Goal: Task Accomplishment & Management: Use online tool/utility

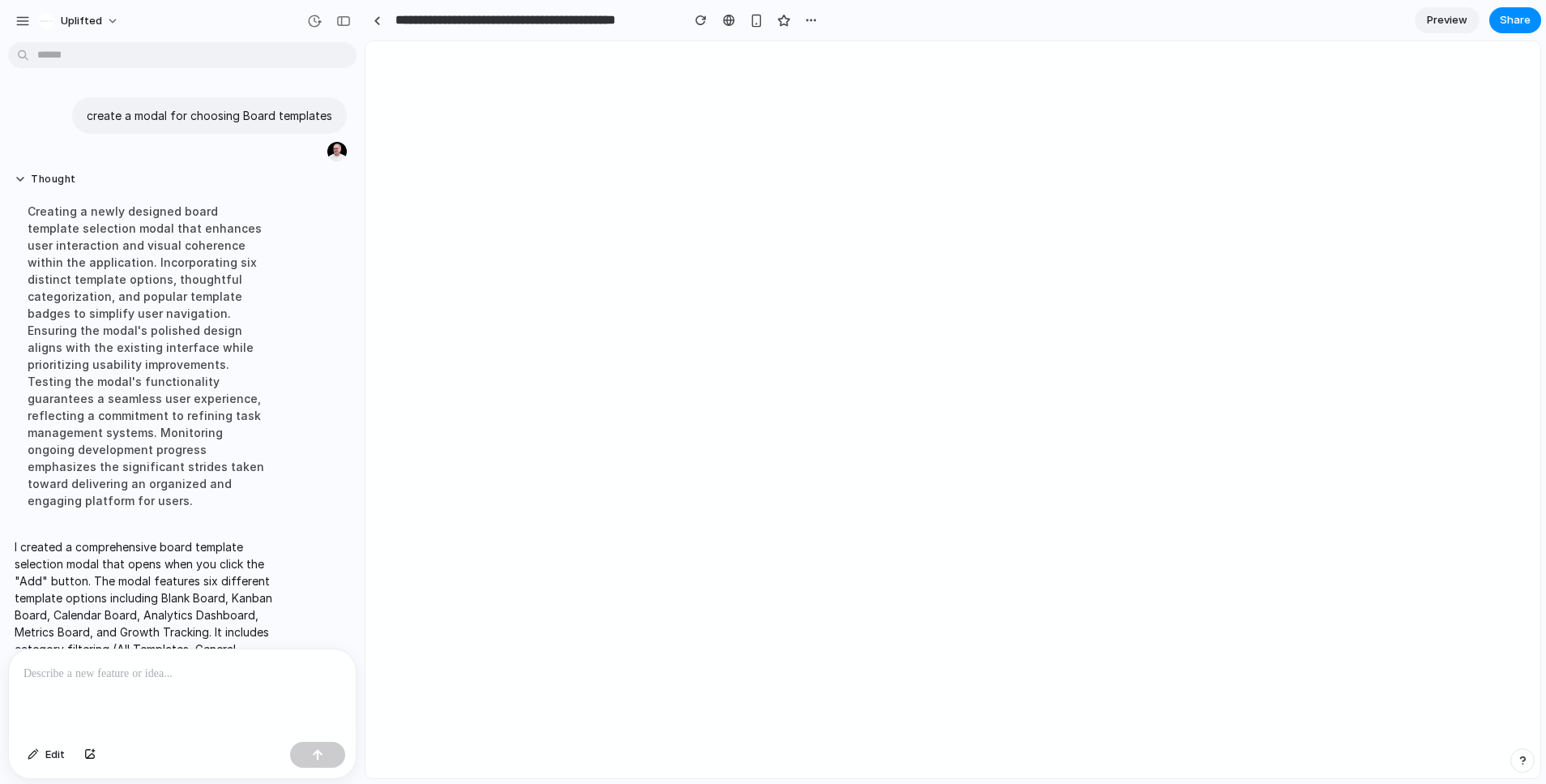
click at [1531, 761] on button "button" at bounding box center [1523, 760] width 24 height 24
click at [773, 392] on div at bounding box center [773, 392] width 0 height 0
click at [214, 706] on div at bounding box center [182, 692] width 347 height 86
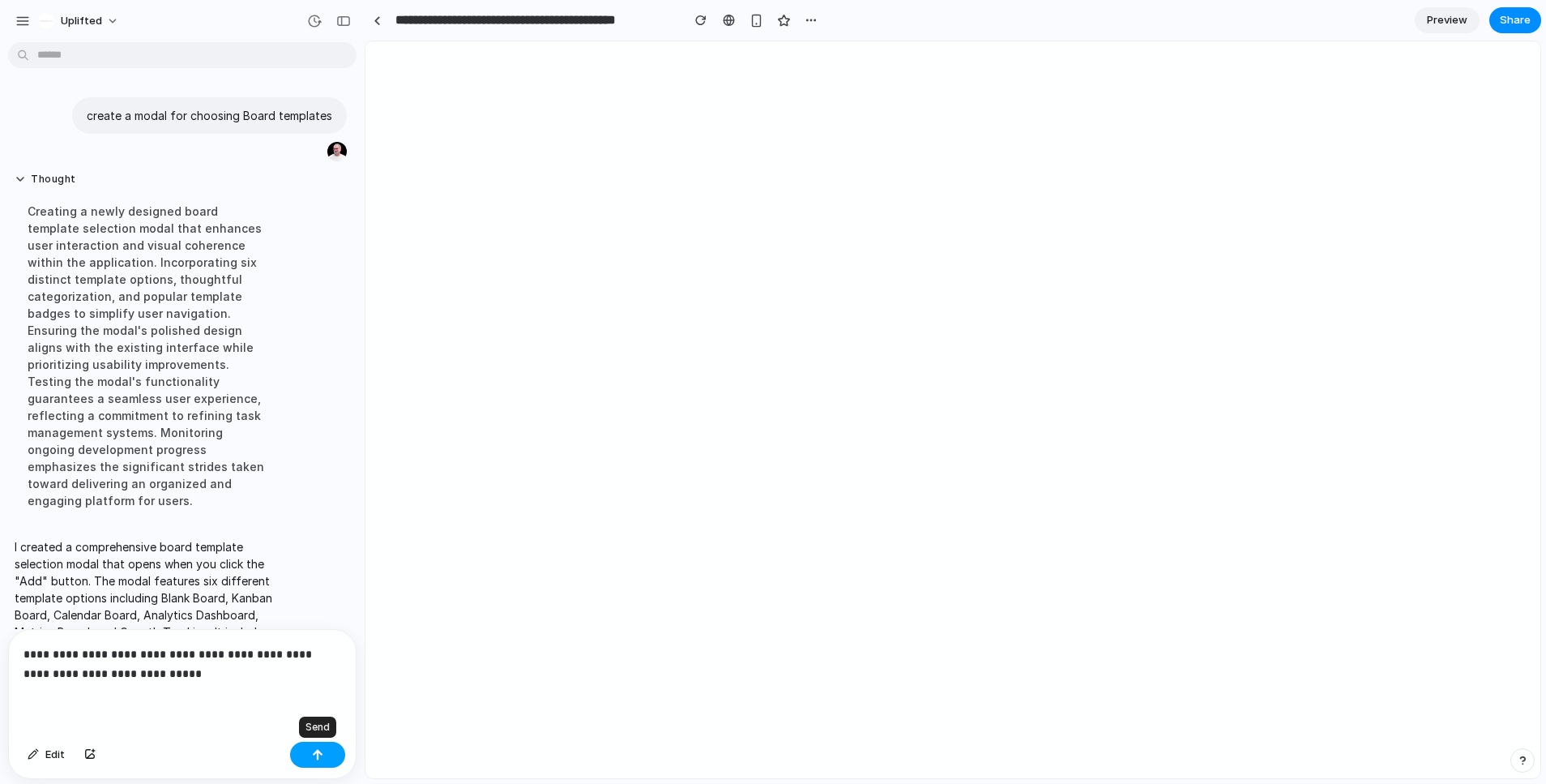
click at [319, 754] on div "button" at bounding box center [317, 754] width 11 height 11
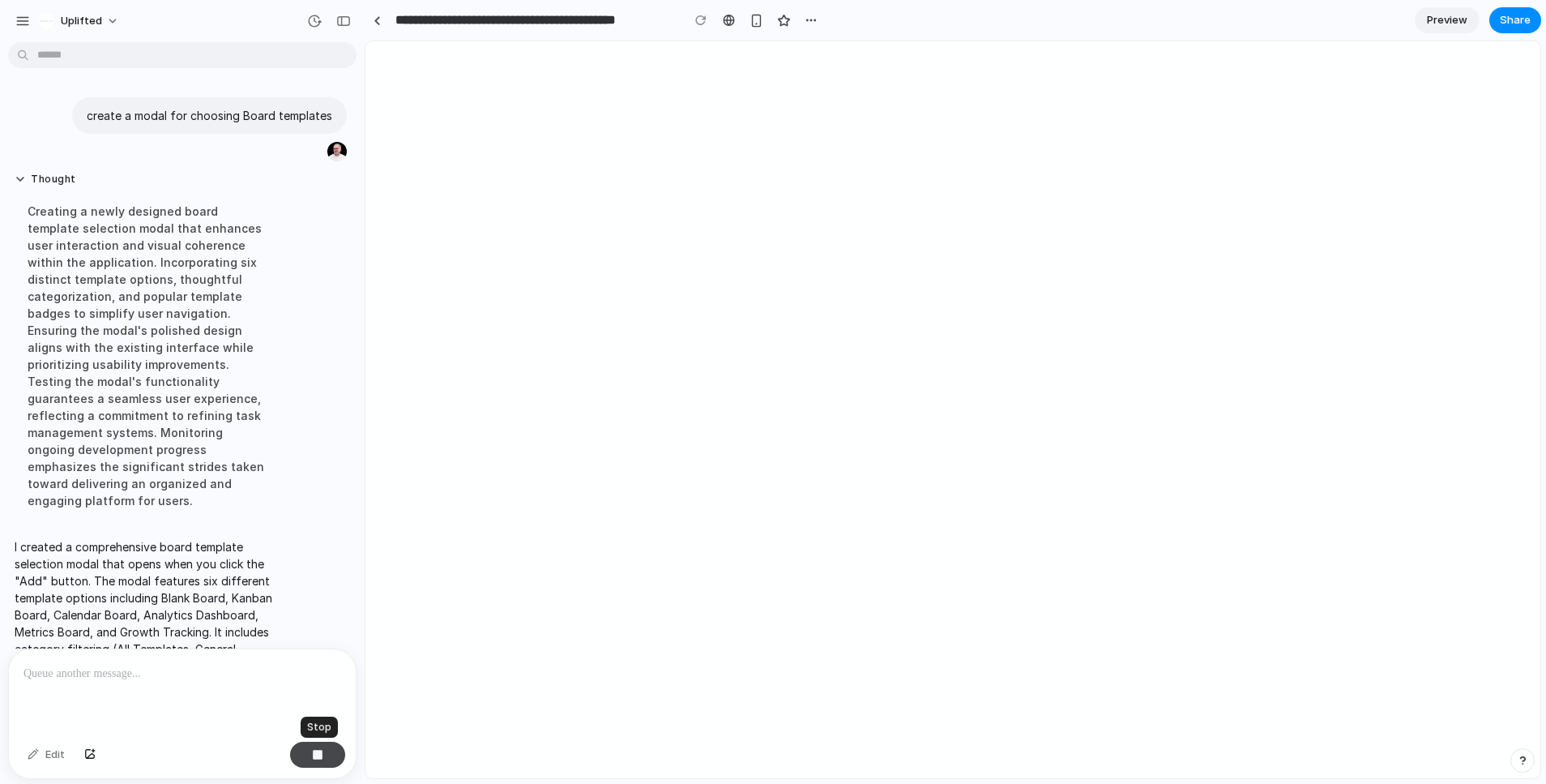
scroll to position [174, 0]
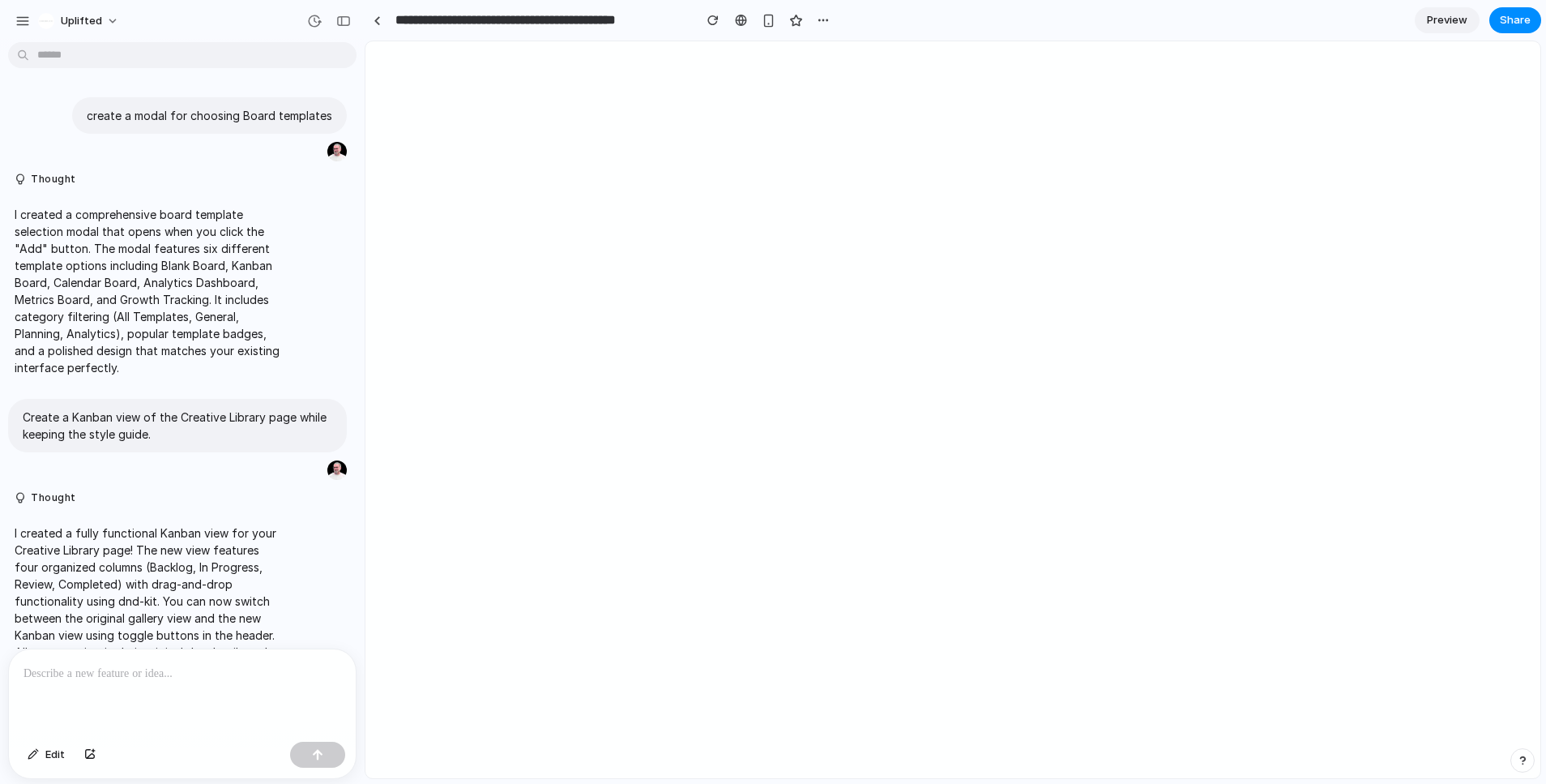
scroll to position [62, 0]
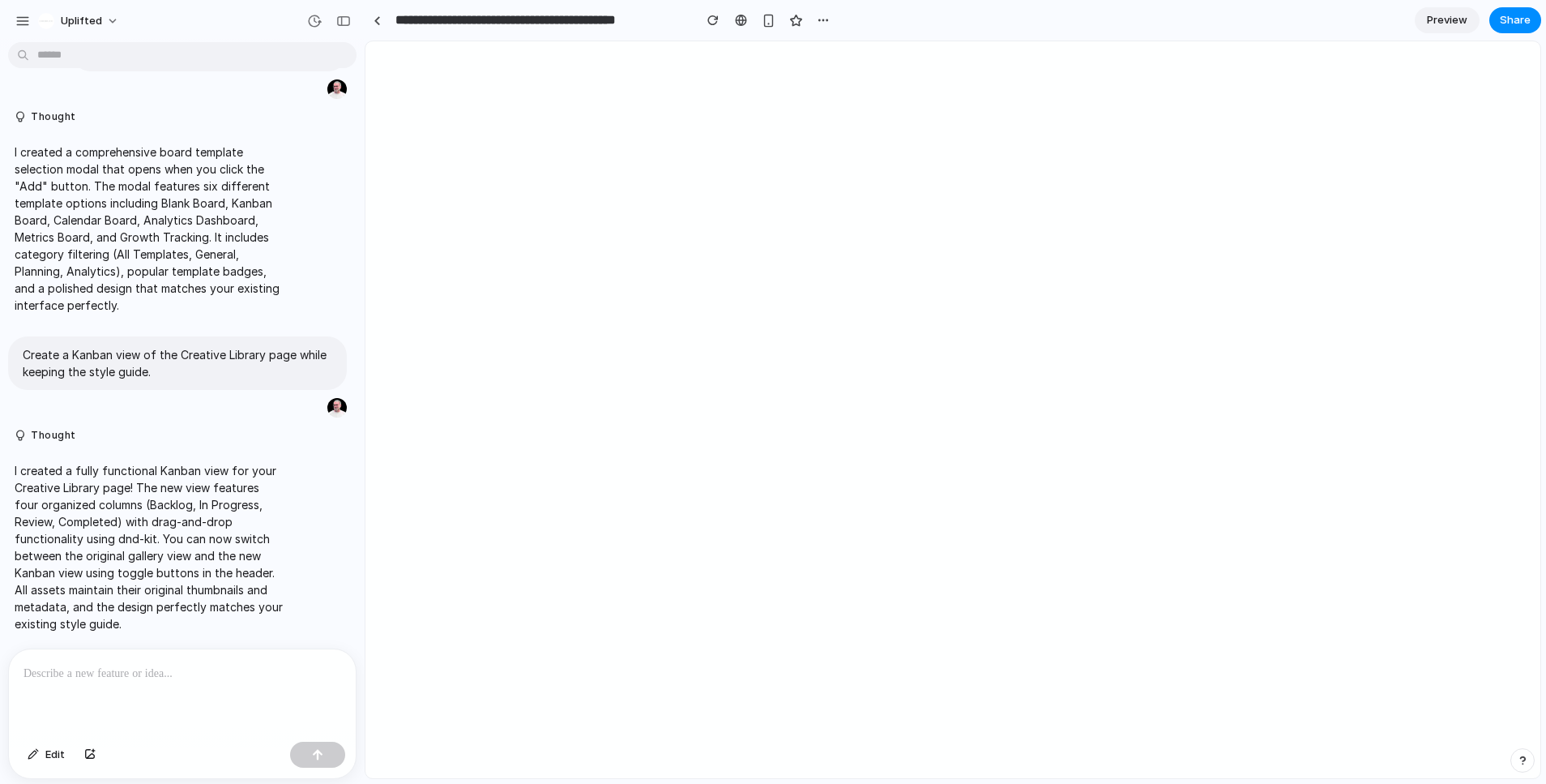
click at [1449, 13] on span "Preview" at bounding box center [1447, 20] width 40 height 16
